Goal: Transaction & Acquisition: Purchase product/service

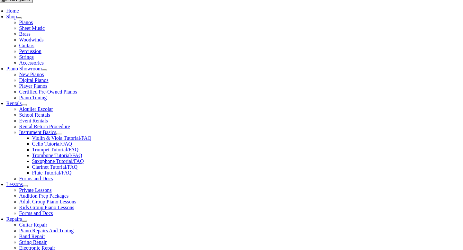
scroll to position [134, 0]
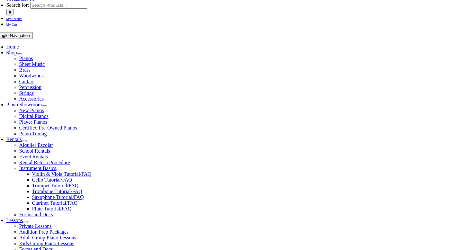
scroll to position [135, 0]
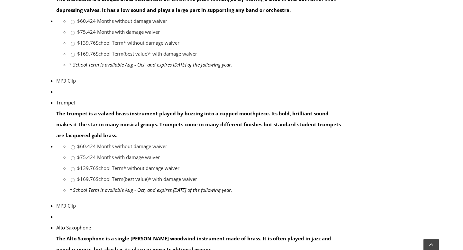
scroll to position [736, 0]
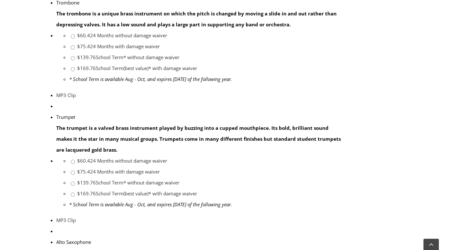
scroll to position [716, 0]
